Goal: Transaction & Acquisition: Subscribe to service/newsletter

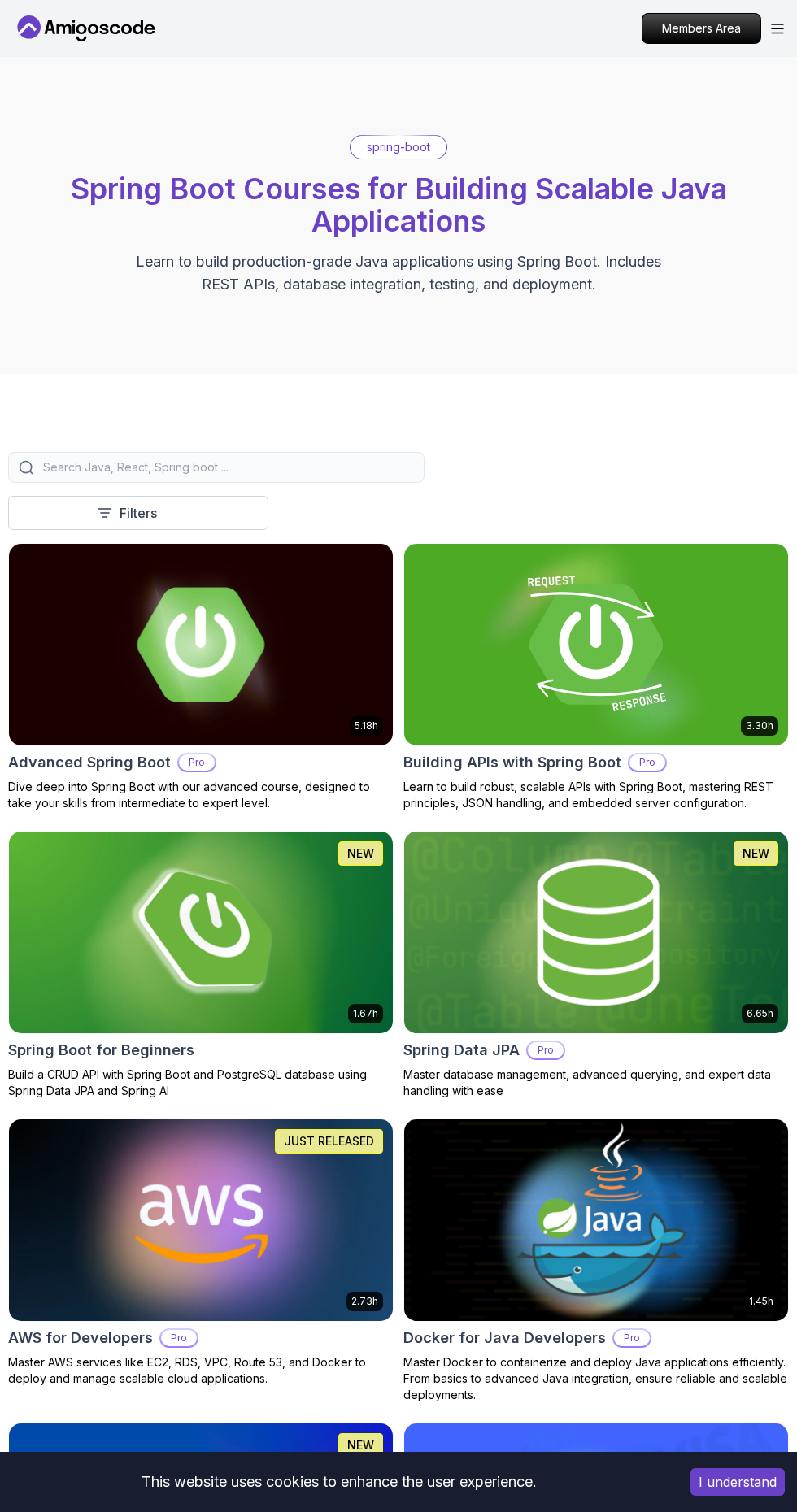
click at [674, 635] on img at bounding box center [596, 645] width 404 height 212
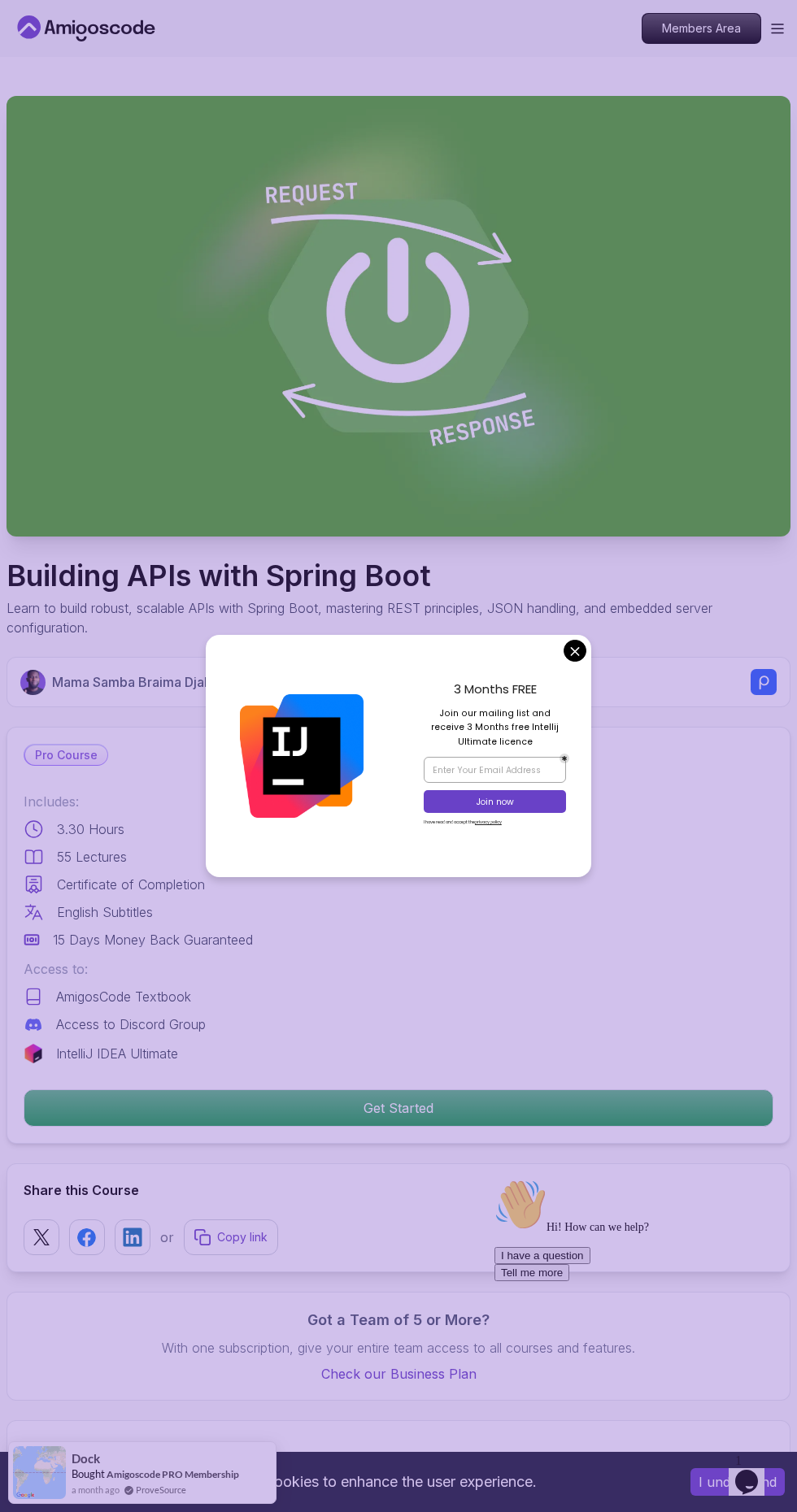
click at [566, 699] on div "3 Months FREE Join our mailing list and receive 3 Months free Intellij Ultimate…" at bounding box center [494, 756] width 193 height 243
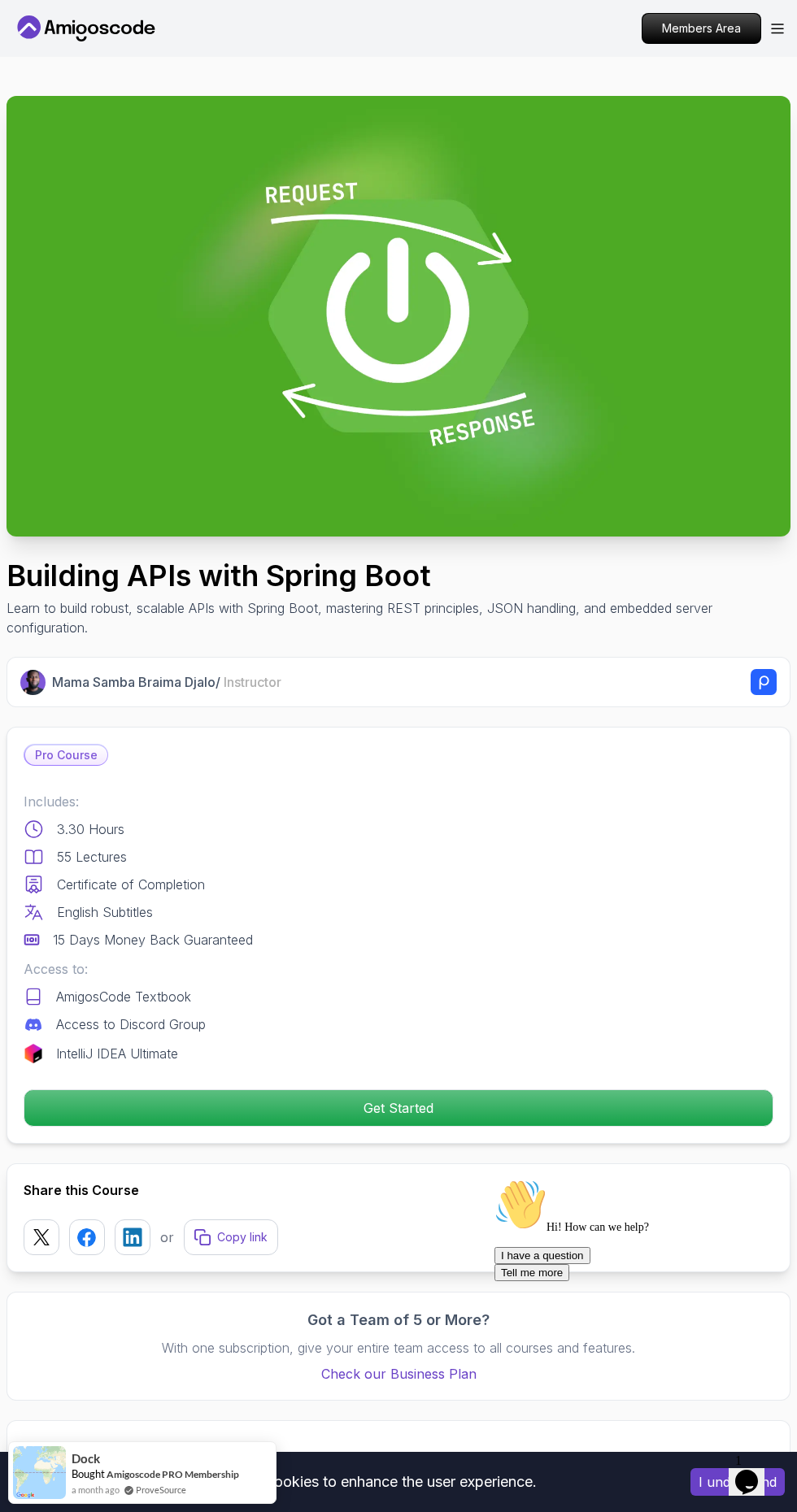
click at [575, 707] on div "Mama Samba Braima Djalo / Instructor Pro Course Includes: 3.30 Hours 55 Lecture…" at bounding box center [398, 1028] width 784 height 744
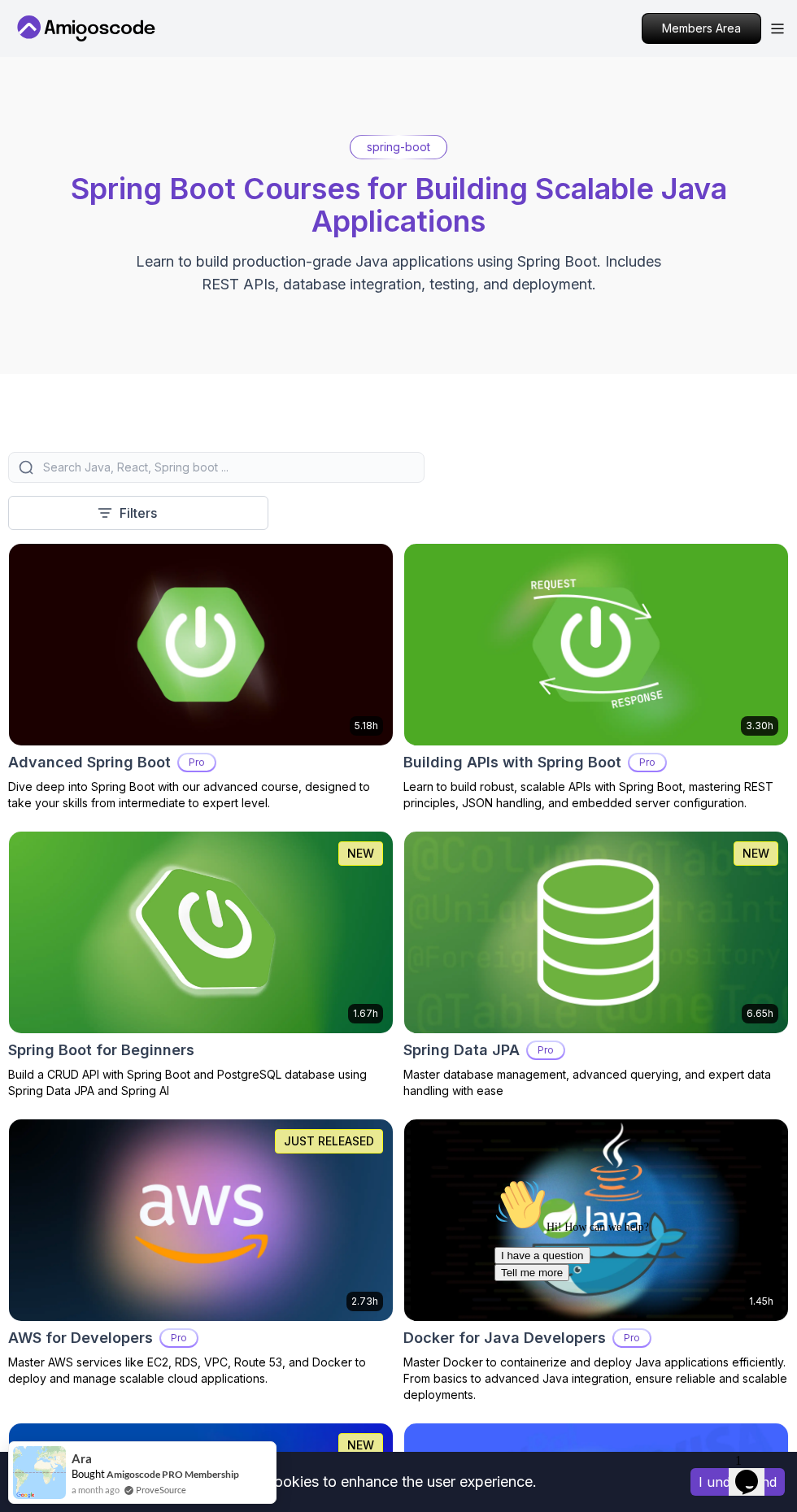
click at [280, 918] on img at bounding box center [201, 933] width 404 height 212
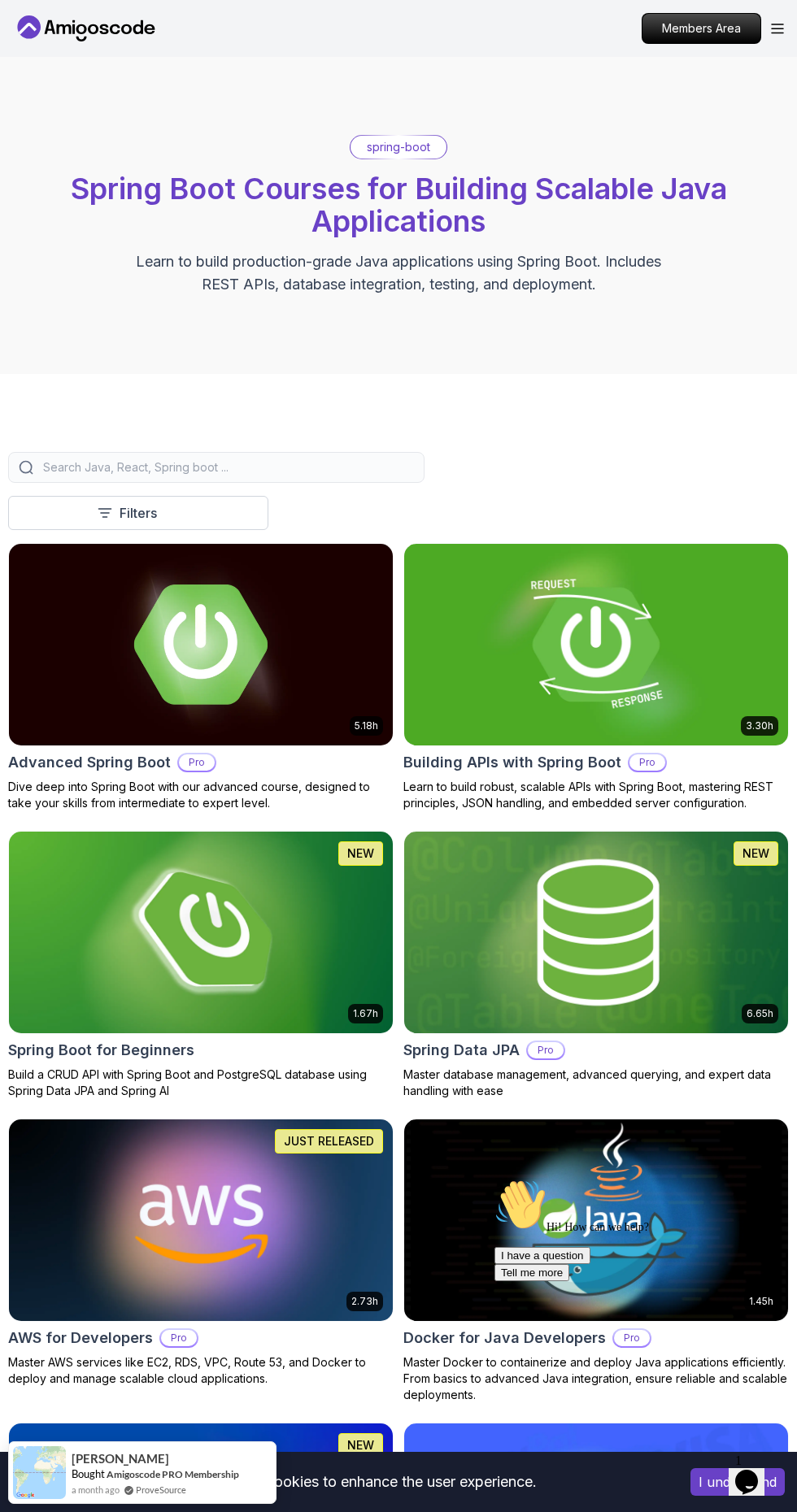
click at [227, 681] on img at bounding box center [201, 645] width 404 height 212
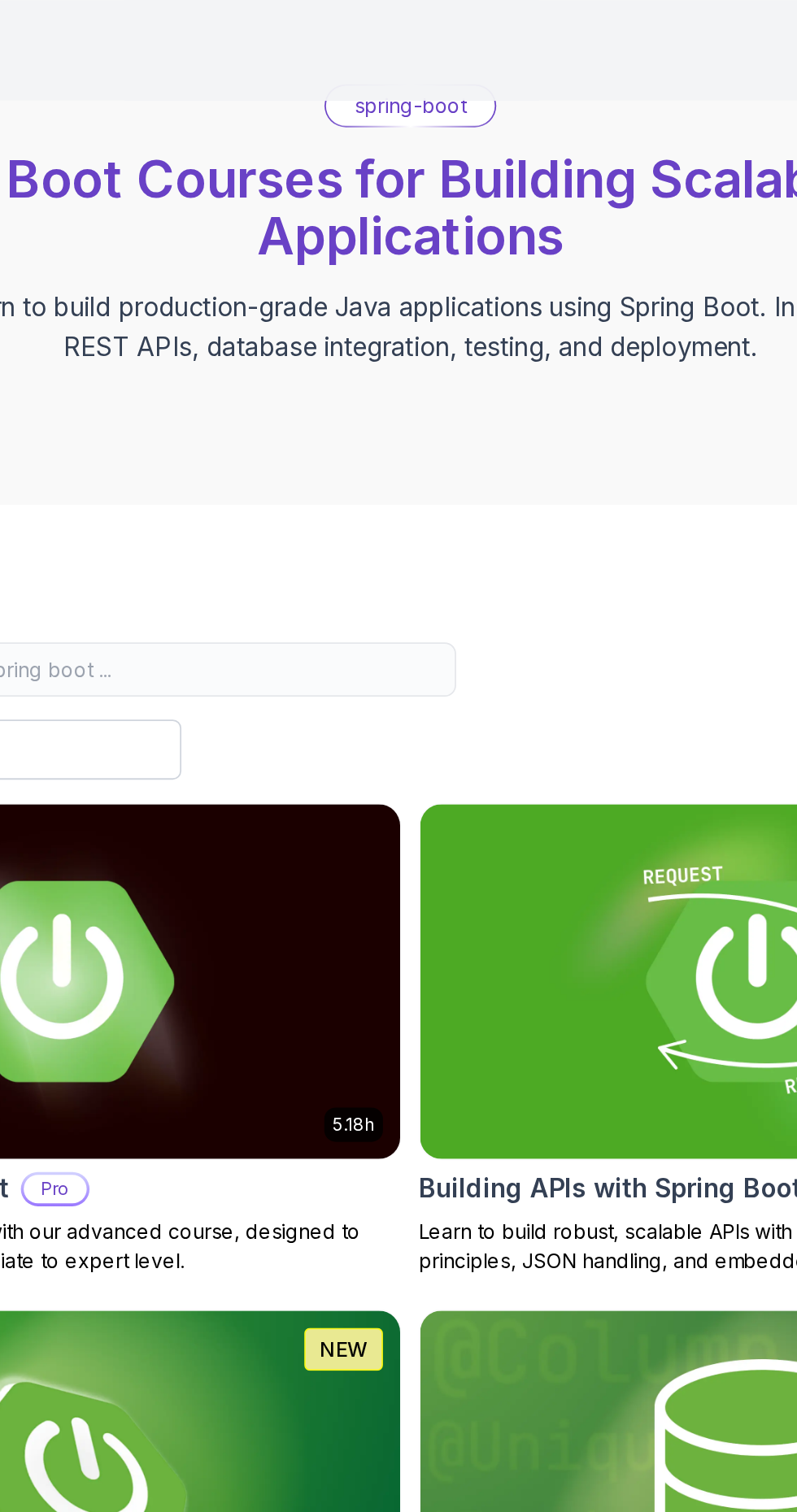
scroll to position [83, 0]
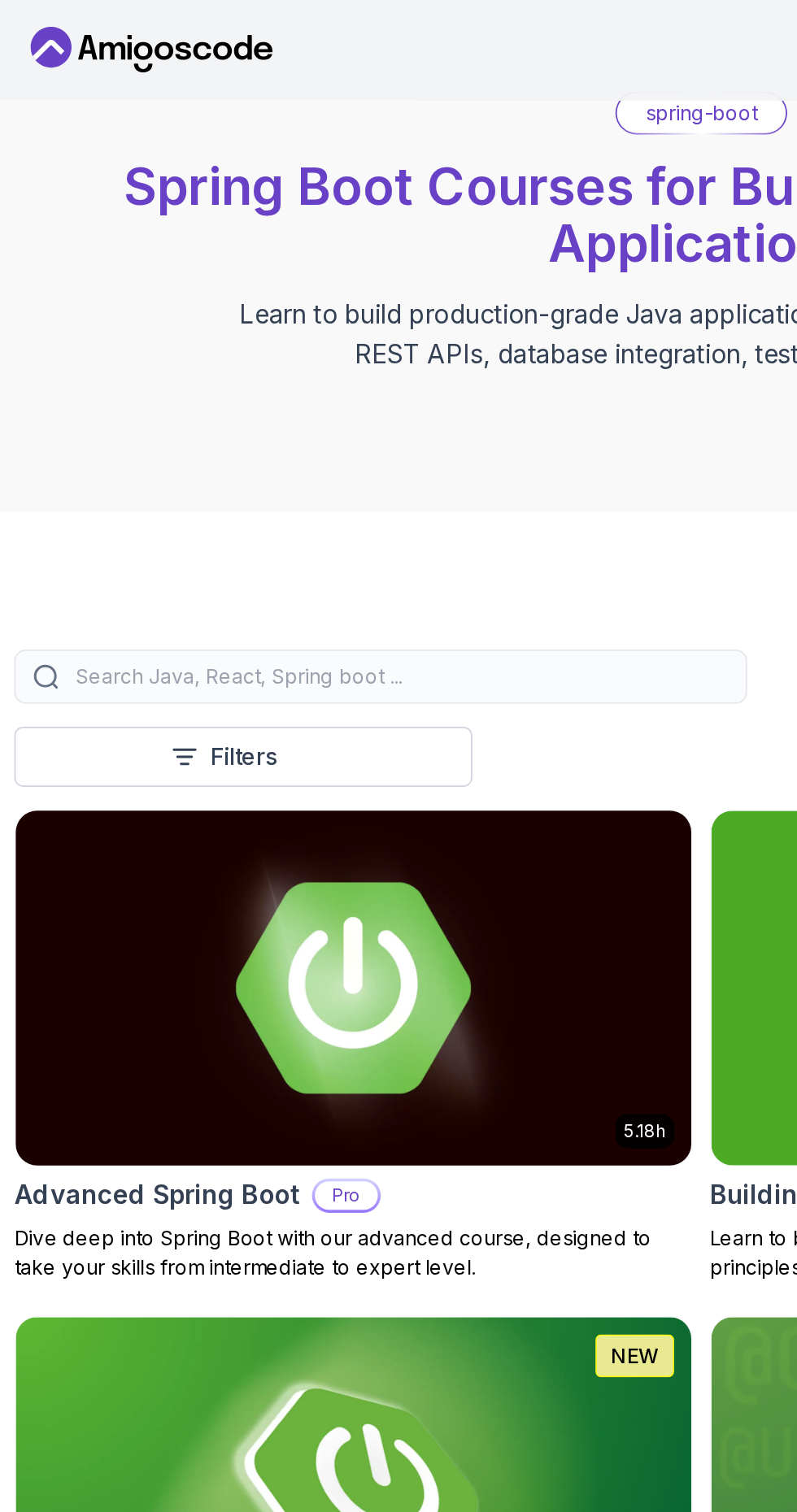
click at [312, 548] on img at bounding box center [201, 561] width 404 height 212
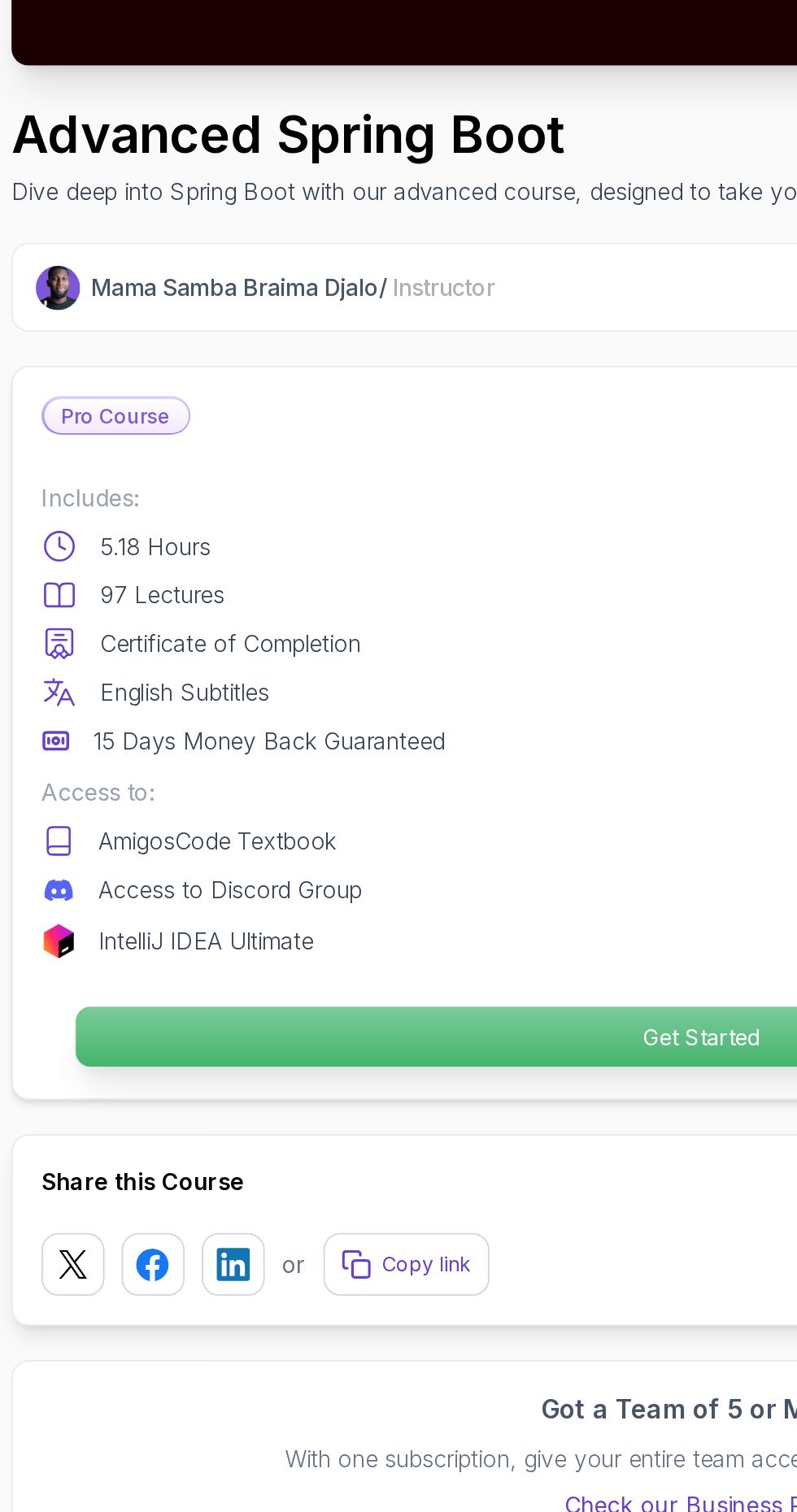
click at [382, 1088] on p "Get Started" at bounding box center [398, 1087] width 711 height 34
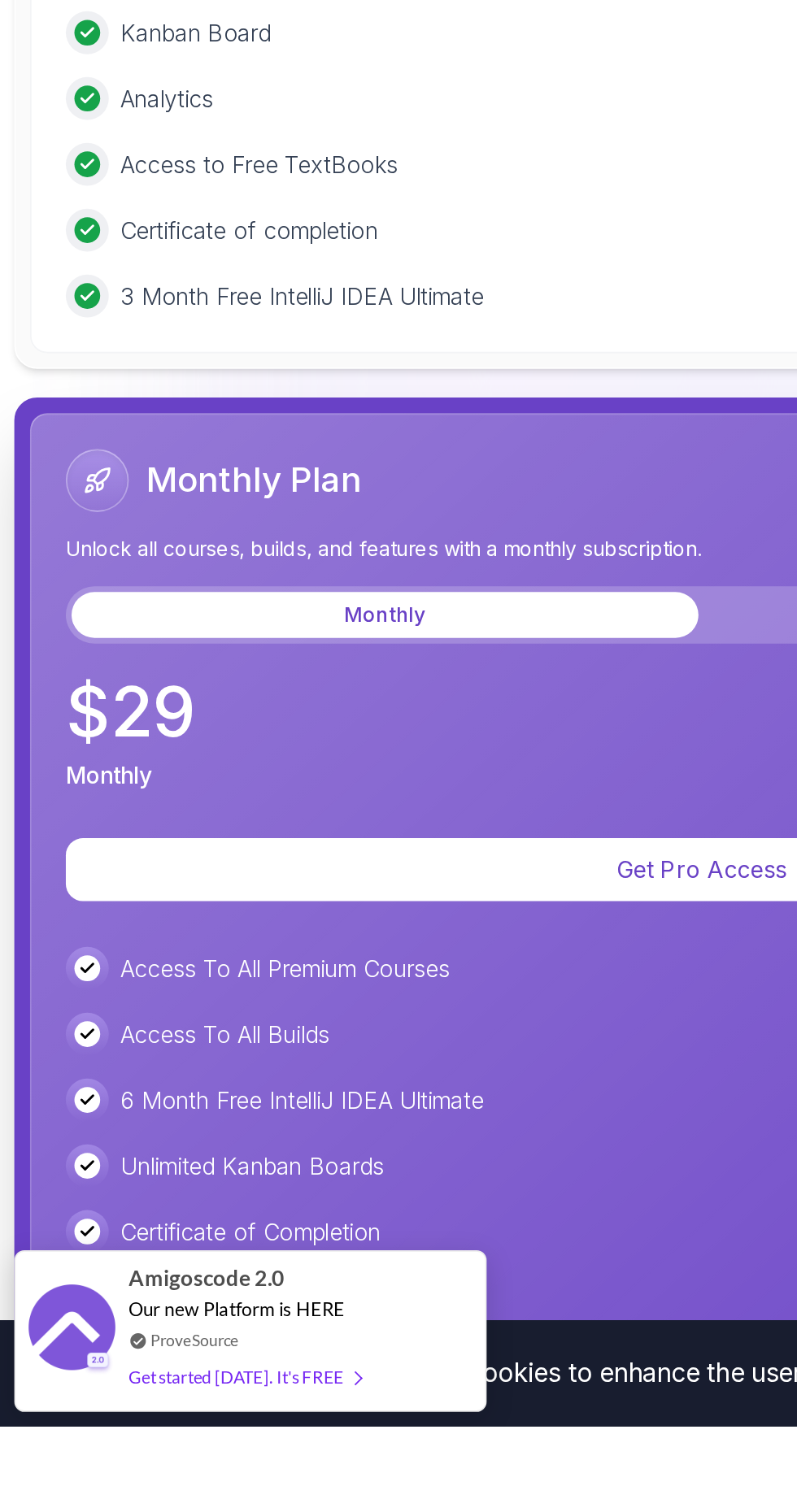
scroll to position [3975, 0]
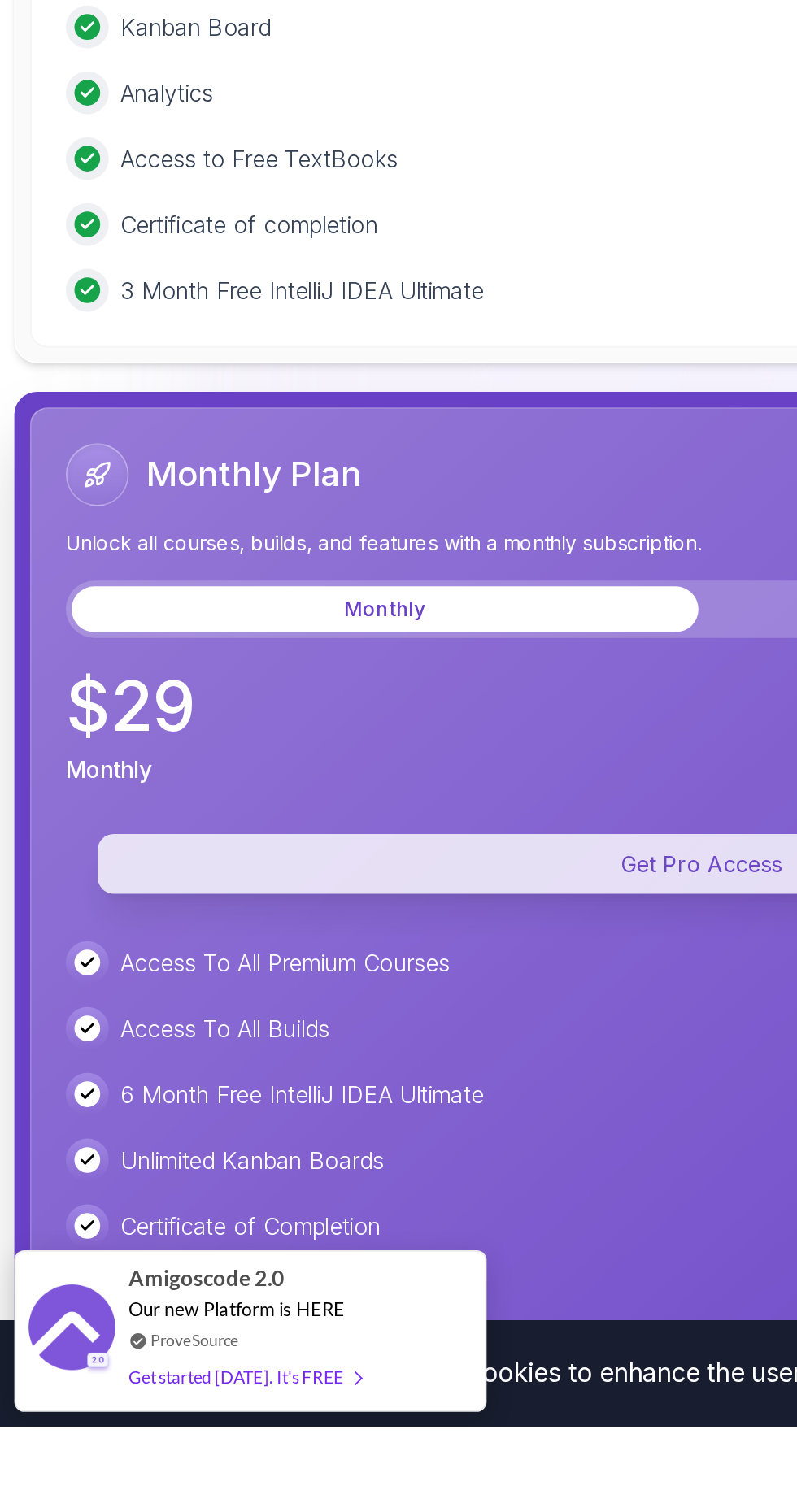
click at [400, 1176] on p "Get Pro Access" at bounding box center [398, 1192] width 686 height 34
